Goal: Task Accomplishment & Management: Complete application form

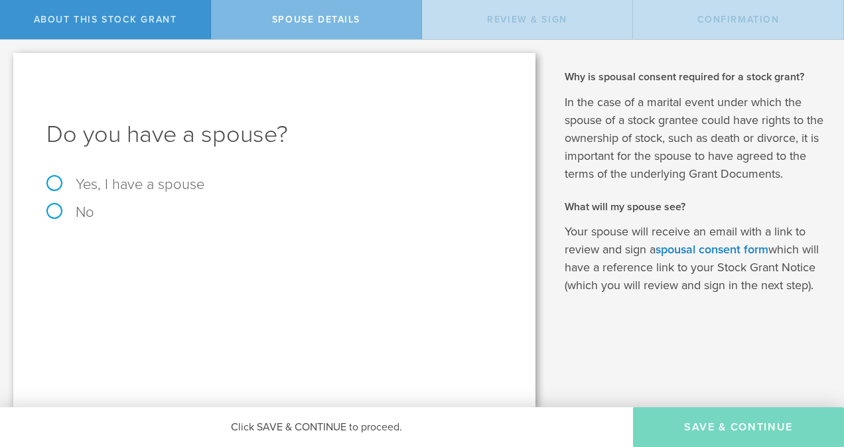
click at [180, 191] on label "Yes, I have a spouse" at bounding box center [274, 184] width 456 height 15
click at [9, 61] on input "Yes, I have a spouse" at bounding box center [4, 50] width 9 height 21
radio input "true"
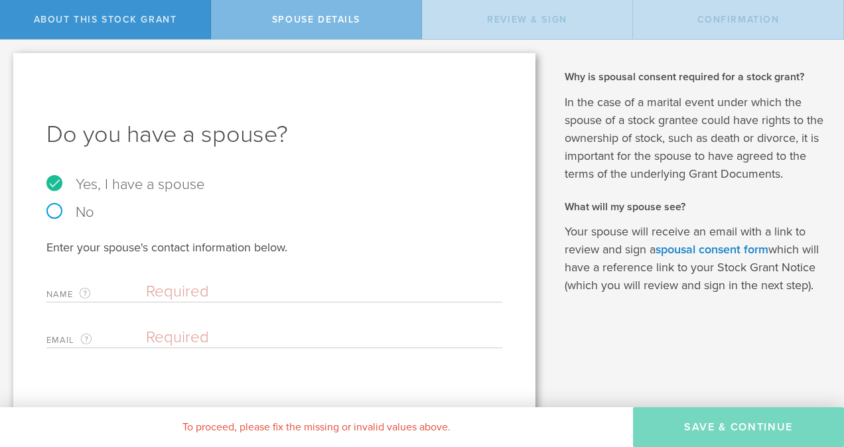
click at [293, 283] on input "text" at bounding box center [321, 292] width 350 height 20
type input "[PERSON_NAME]"
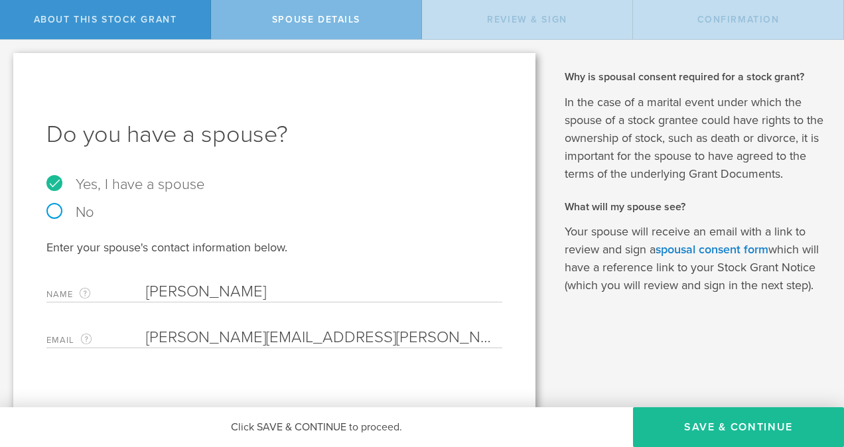
scroll to position [9, 0]
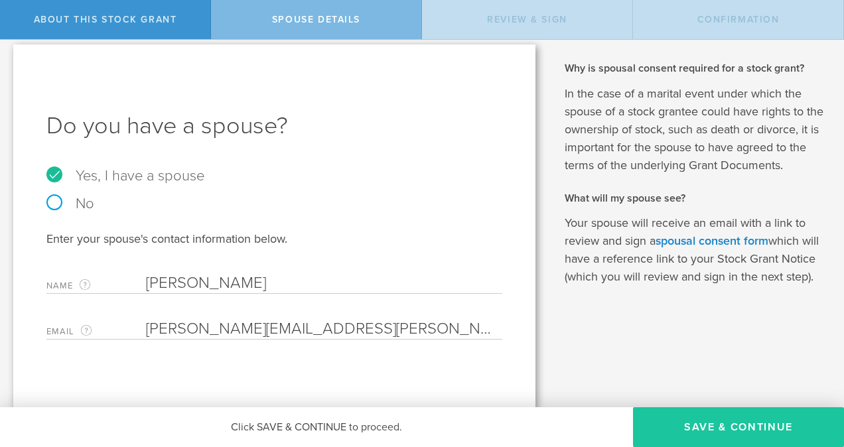
type input "[PERSON_NAME][EMAIL_ADDRESS][PERSON_NAME][DOMAIN_NAME]"
click at [741, 419] on button "Save & Continue" at bounding box center [738, 427] width 211 height 40
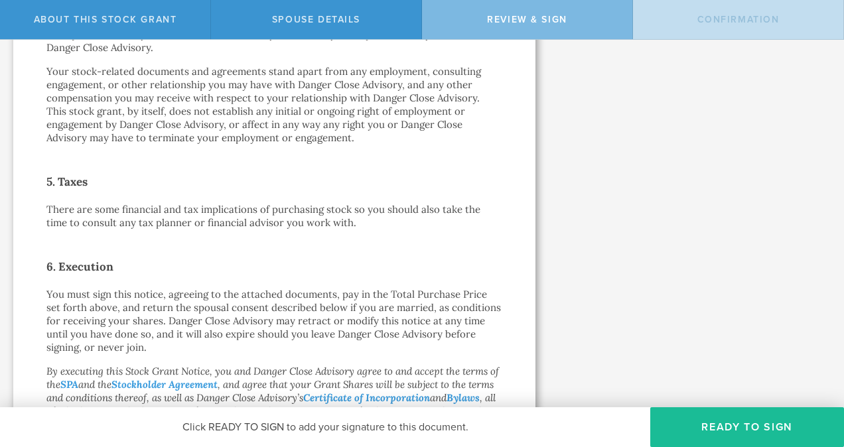
scroll to position [616, 0]
click at [771, 422] on button "Ready to Sign" at bounding box center [747, 427] width 194 height 40
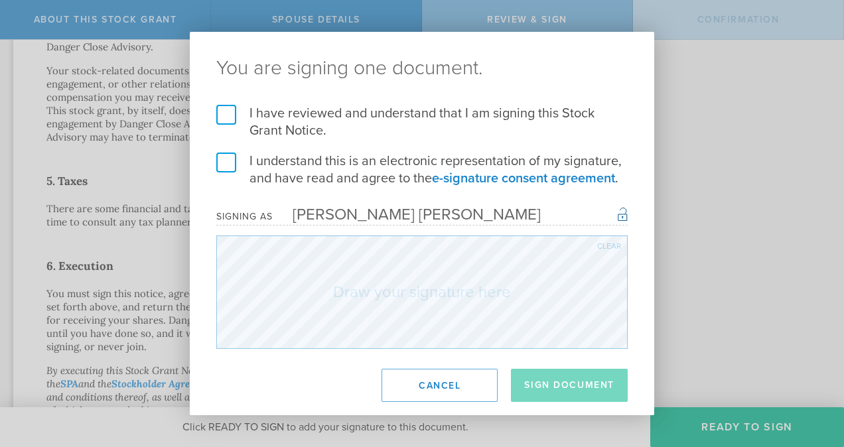
click at [217, 110] on label "I have reviewed and understand that I am signing this Stock Grant Notice." at bounding box center [421, 122] width 411 height 35
click at [0, 0] on input "I have reviewed and understand that I am signing this Stock Grant Notice." at bounding box center [0, 0] width 0 height 0
click at [236, 162] on label "I understand this is an electronic representation of my signature, and have rea…" at bounding box center [421, 170] width 411 height 35
click at [0, 0] on input "I understand this is an electronic representation of my signature, and have rea…" at bounding box center [0, 0] width 0 height 0
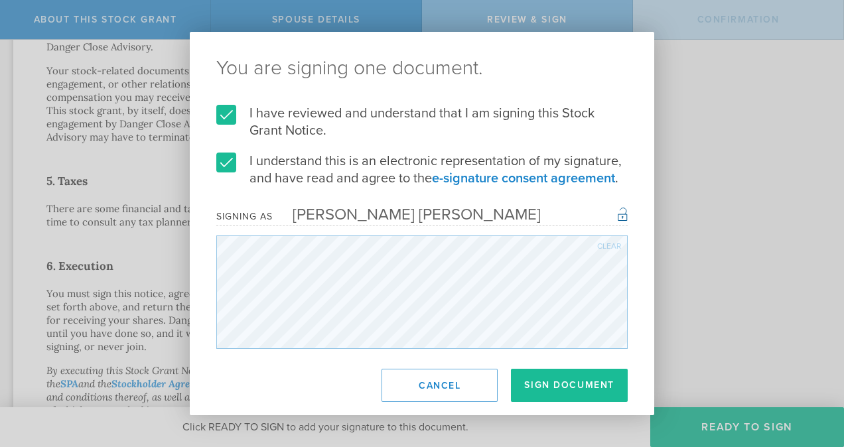
click at [570, 384] on button "Sign Document" at bounding box center [569, 385] width 117 height 33
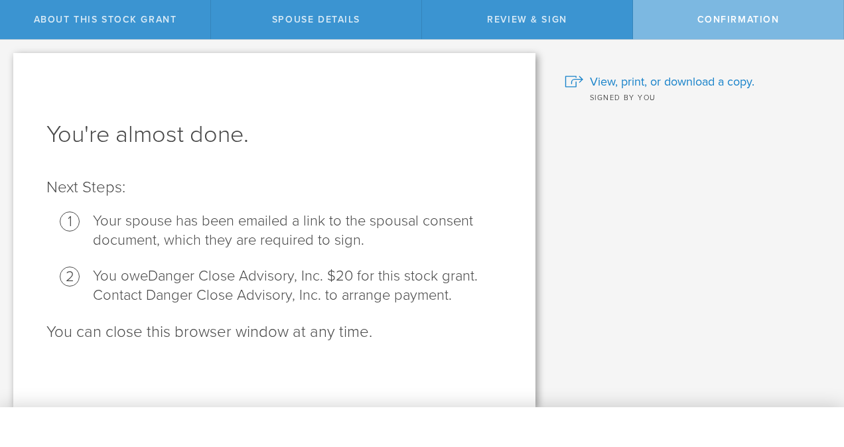
scroll to position [0, 0]
